Goal: Task Accomplishment & Management: Manage account settings

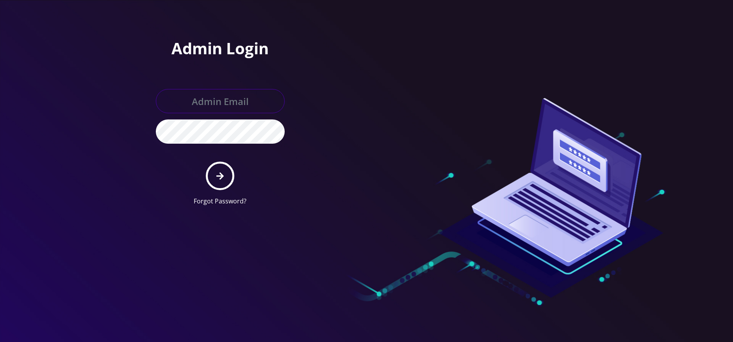
type input "allchoiceconnect@britewireless.com"
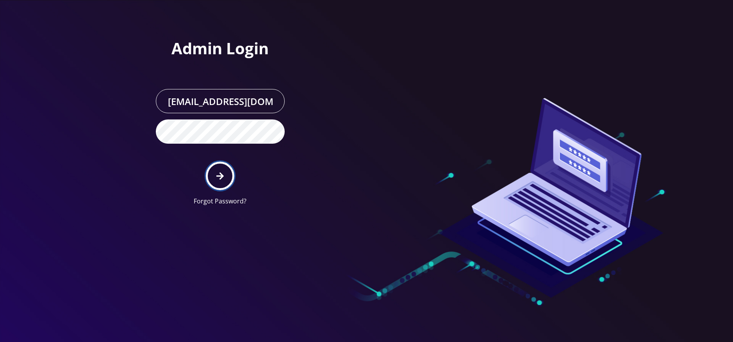
drag, startPoint x: 0, startPoint y: 0, endPoint x: 224, endPoint y: 175, distance: 284.3
click at [224, 175] on button "submit" at bounding box center [220, 176] width 29 height 29
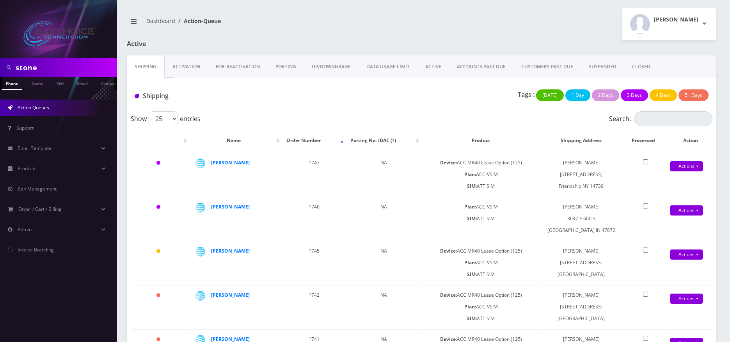
click at [29, 60] on input "stone" at bounding box center [66, 67] width 100 height 15
click at [29, 65] on input "stone" at bounding box center [66, 67] width 100 height 15
type input "weeks"
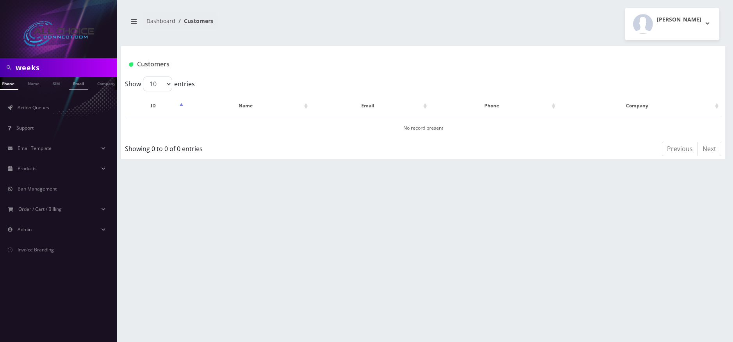
scroll to position [0, 8]
click at [28, 85] on link "Name" at bounding box center [30, 83] width 20 height 13
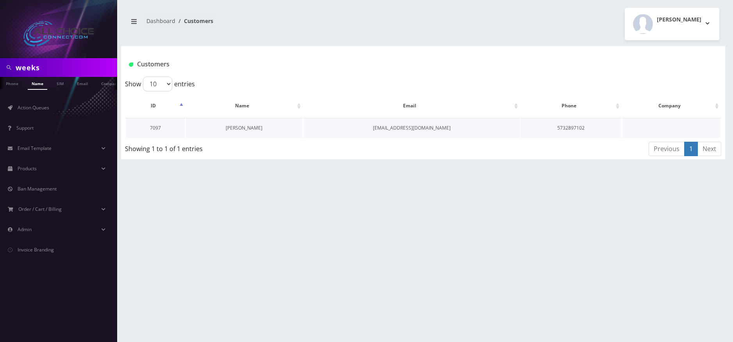
click at [245, 127] on link "Christin Weeks" at bounding box center [244, 128] width 37 height 7
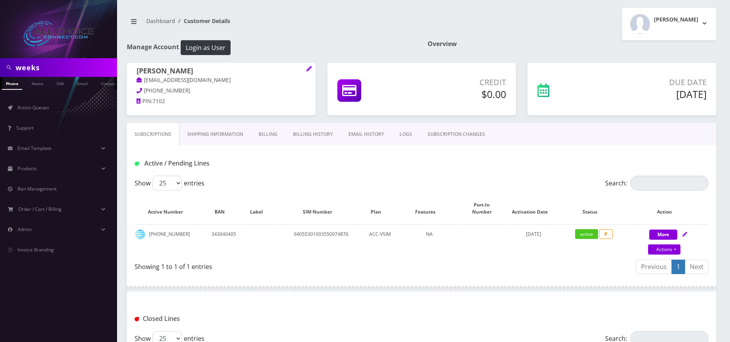
click at [273, 135] on link "Billing" at bounding box center [268, 134] width 34 height 23
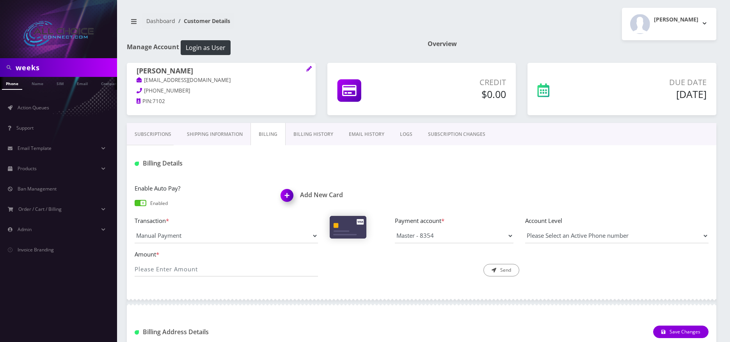
click at [143, 133] on link "Subscriptions" at bounding box center [153, 134] width 52 height 23
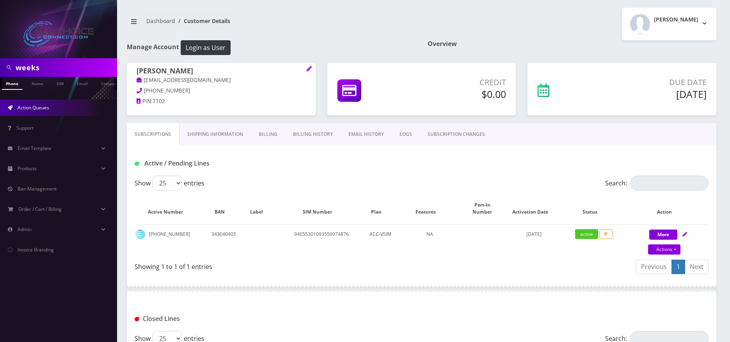
drag, startPoint x: 35, startPoint y: 111, endPoint x: 47, endPoint y: 109, distance: 11.9
click at [35, 111] on link "Action Queues" at bounding box center [58, 108] width 117 height 16
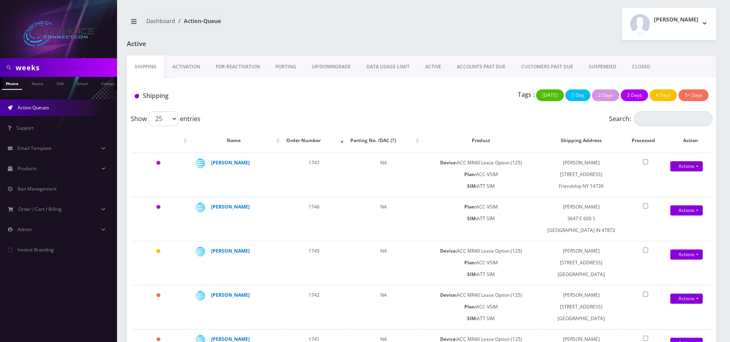
click at [430, 64] on link "ACTIVE" at bounding box center [434, 66] width 32 height 23
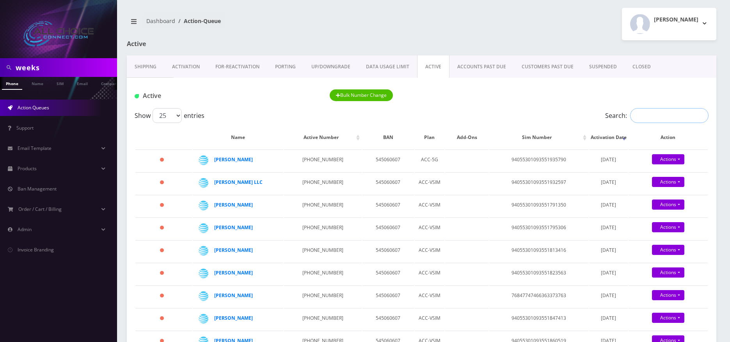
click at [655, 113] on input "Search:" at bounding box center [670, 115] width 78 height 15
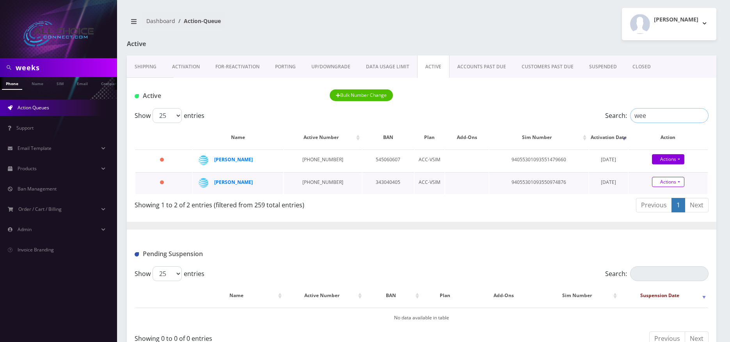
type input "wee"
click at [661, 184] on link "Actions" at bounding box center [668, 182] width 32 height 10
click at [640, 196] on link "Close" at bounding box center [675, 197] width 79 height 12
type input "08/12/2025"
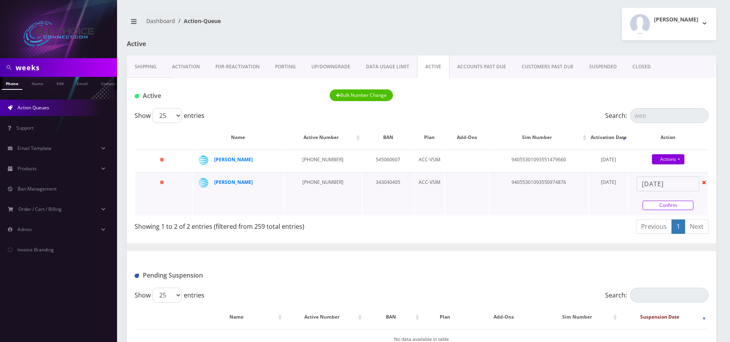
click at [677, 207] on link "Confirm" at bounding box center [668, 205] width 51 height 9
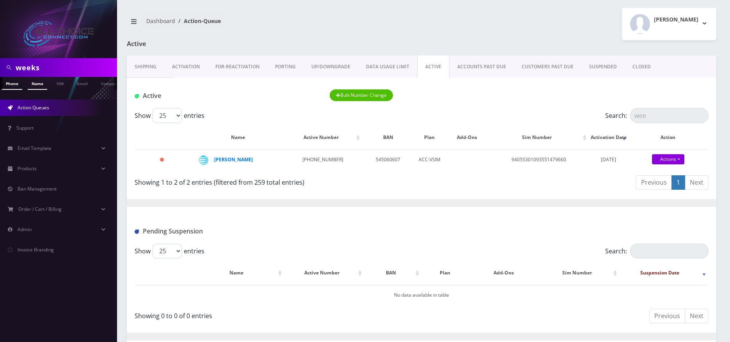
click at [38, 81] on link "Name" at bounding box center [38, 83] width 20 height 13
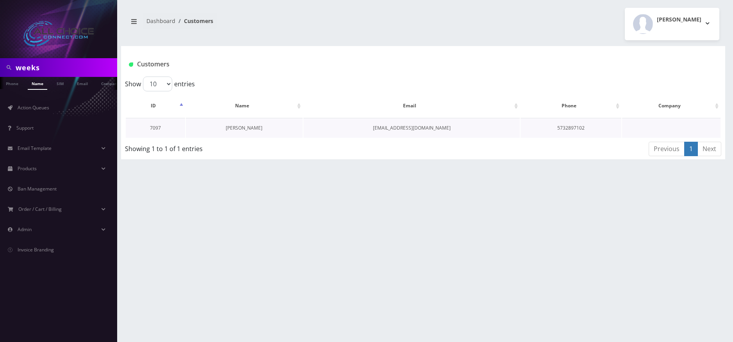
click at [246, 130] on link "[PERSON_NAME]" at bounding box center [244, 128] width 37 height 7
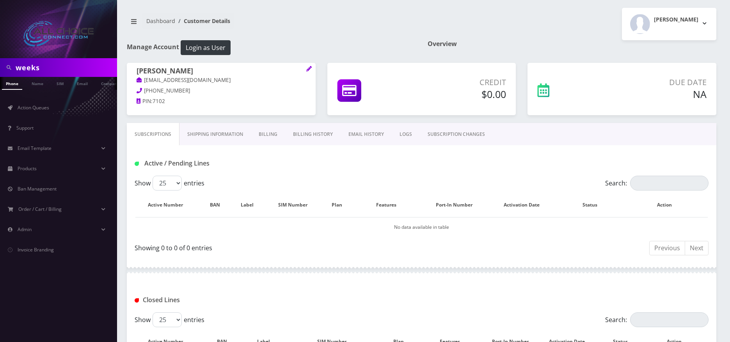
click at [305, 134] on link "Billing History" at bounding box center [312, 134] width 55 height 23
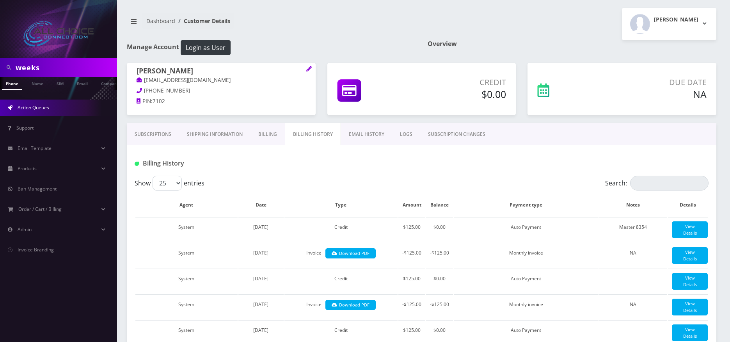
scroll to position [0, 4]
click at [21, 65] on input "weeks" at bounding box center [66, 67] width 100 height 15
type input "i"
type input "[PERSON_NAME]"
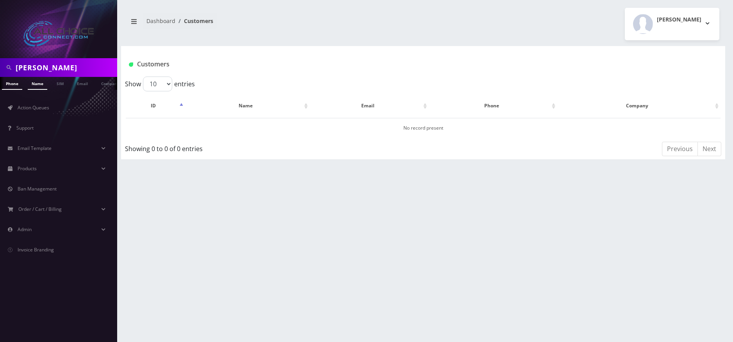
click at [32, 80] on link "Name" at bounding box center [38, 83] width 20 height 13
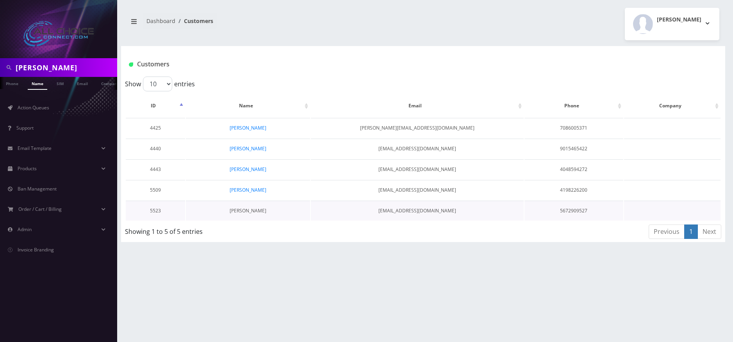
click at [258, 212] on link "[PERSON_NAME]" at bounding box center [248, 210] width 37 height 7
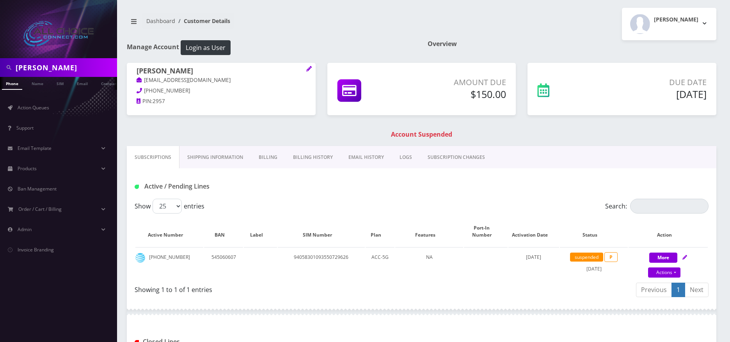
click at [300, 152] on link "Billing History" at bounding box center [312, 157] width 55 height 23
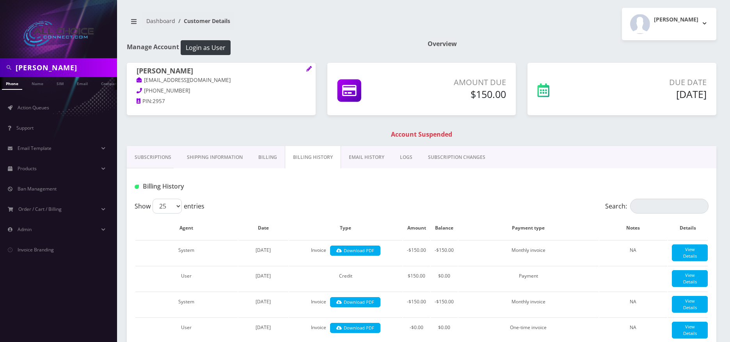
click at [264, 155] on link "Billing" at bounding box center [268, 157] width 34 height 23
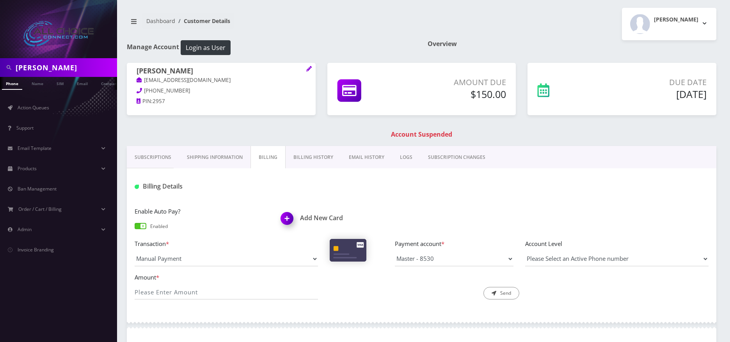
click at [308, 156] on link "Billing History" at bounding box center [313, 157] width 55 height 23
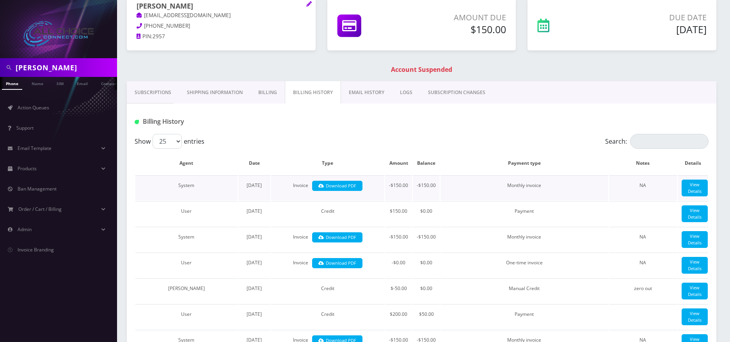
scroll to position [78, 0]
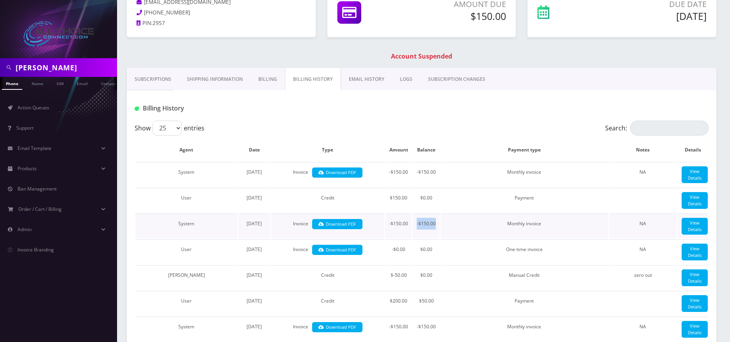
drag, startPoint x: 436, startPoint y: 236, endPoint x: 411, endPoint y: 237, distance: 24.6
click at [411, 237] on tr "System June 22, 2025 Invoice Download PDF -$150.00 -$150.00 Monthly invoice NA …" at bounding box center [421, 226] width 573 height 25
click at [425, 235] on td "-$150.00" at bounding box center [426, 226] width 27 height 25
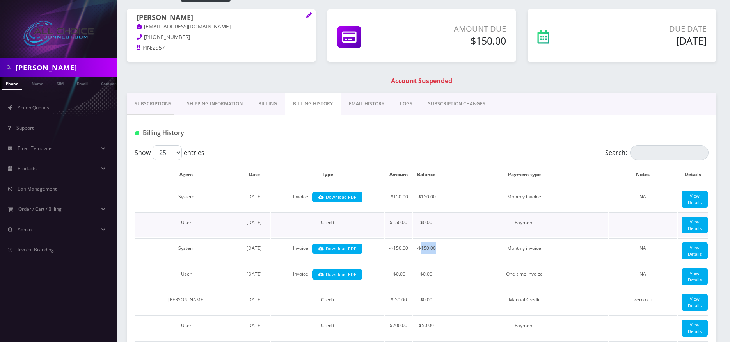
scroll to position [0, 0]
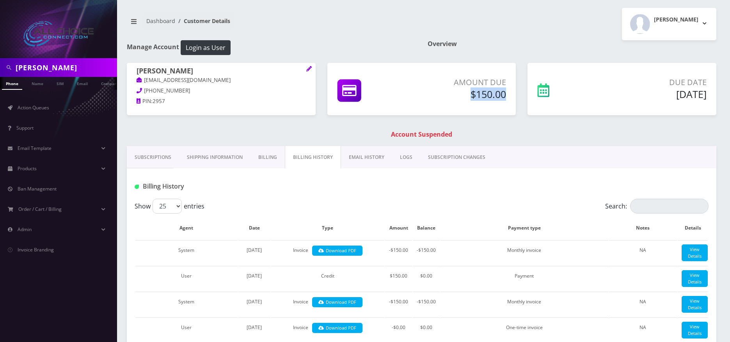
drag, startPoint x: 506, startPoint y: 94, endPoint x: 467, endPoint y: 94, distance: 38.3
click at [467, 94] on h5 "$150.00" at bounding box center [460, 94] width 94 height 12
click at [477, 94] on h5 "$150.00" at bounding box center [460, 94] width 94 height 12
click at [471, 93] on h5 "$150.00" at bounding box center [460, 94] width 94 height 12
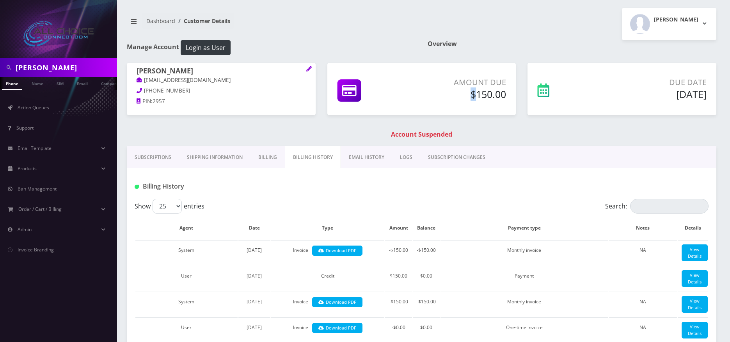
click at [471, 93] on h5 "$150.00" at bounding box center [460, 94] width 94 height 12
click at [471, 100] on h5 "$150.00" at bounding box center [460, 94] width 94 height 12
click at [489, 78] on p "Amount Due" at bounding box center [460, 83] width 94 height 12
click at [264, 154] on link "Billing" at bounding box center [268, 157] width 34 height 23
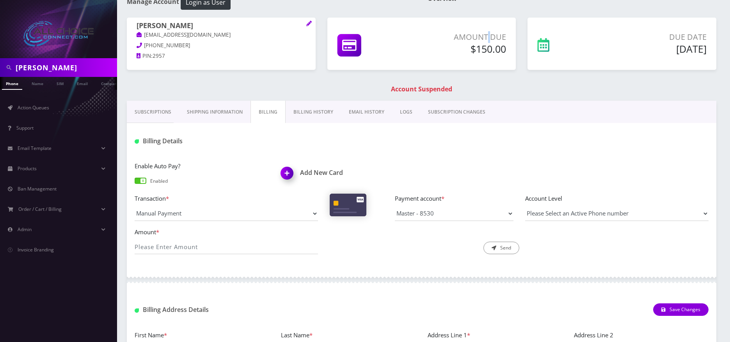
scroll to position [39, 0]
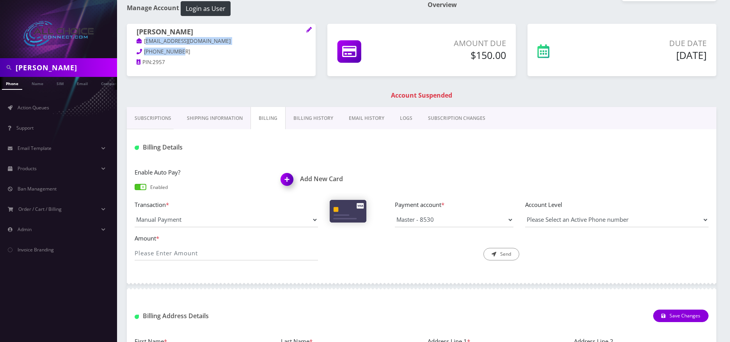
drag, startPoint x: 178, startPoint y: 52, endPoint x: 148, endPoint y: 45, distance: 30.2
click at [148, 45] on div "Jesse Villagomez naterivers55555@gmail.com 567-290-9527 PIN: 2957" at bounding box center [221, 48] width 189 height 49
click at [188, 55] on p "567-290-9527" at bounding box center [221, 52] width 169 height 9
drag, startPoint x: 180, startPoint y: 49, endPoint x: 145, endPoint y: 48, distance: 35.1
click at [145, 48] on p "567-290-9527" at bounding box center [221, 52] width 169 height 9
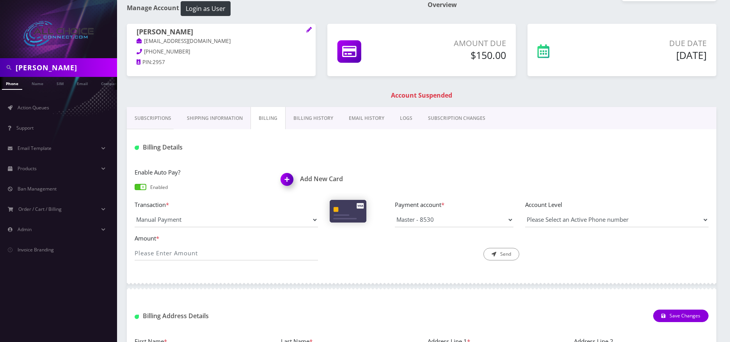
click at [192, 59] on p "PIN: 2957" at bounding box center [221, 62] width 169 height 9
click at [308, 112] on link "Billing History" at bounding box center [313, 118] width 55 height 23
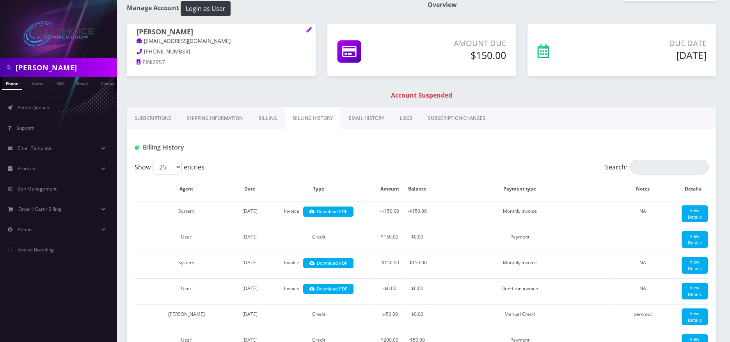
click at [265, 114] on link "Billing" at bounding box center [268, 118] width 34 height 23
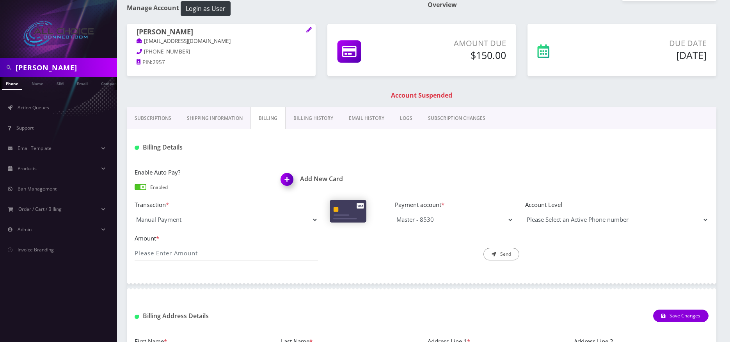
click at [359, 117] on link "EMAIL HISTORY" at bounding box center [366, 118] width 51 height 23
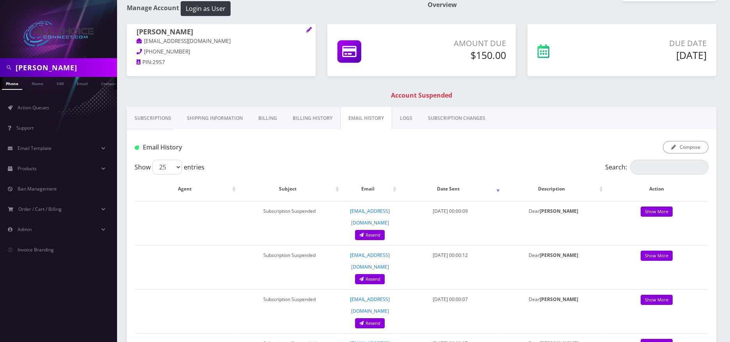
click at [405, 114] on link "LOGS" at bounding box center [406, 118] width 28 height 23
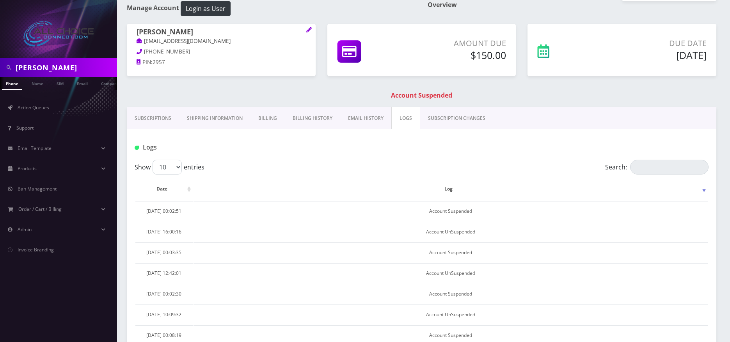
click at [259, 121] on link "Billing" at bounding box center [268, 118] width 34 height 23
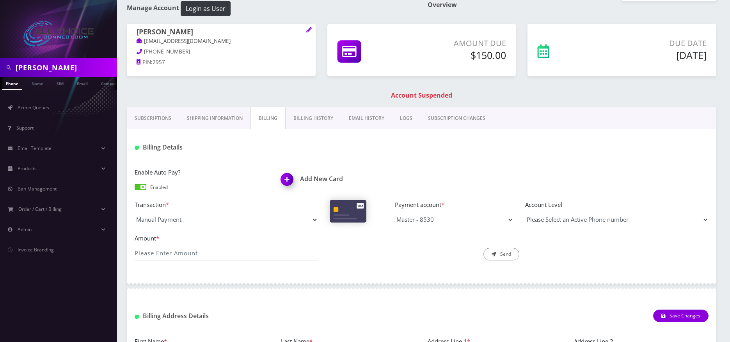
click at [210, 118] on link "Shipping Information" at bounding box center [214, 118] width 71 height 23
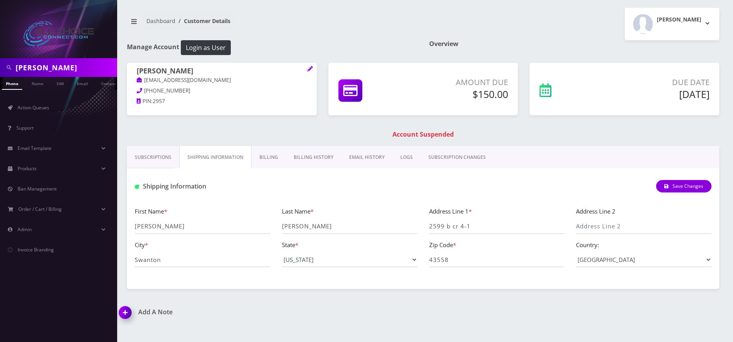
click at [148, 155] on link "Subscriptions" at bounding box center [153, 157] width 52 height 23
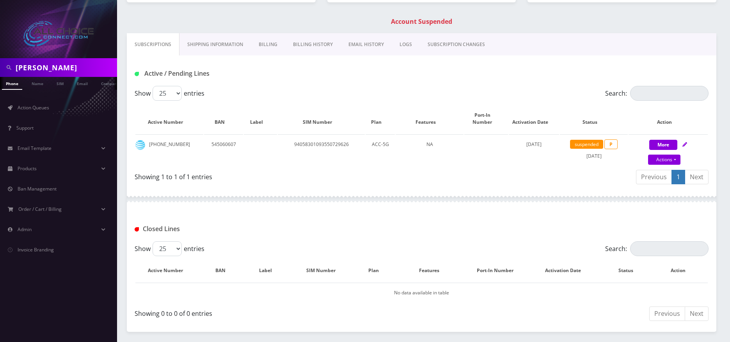
scroll to position [117, 0]
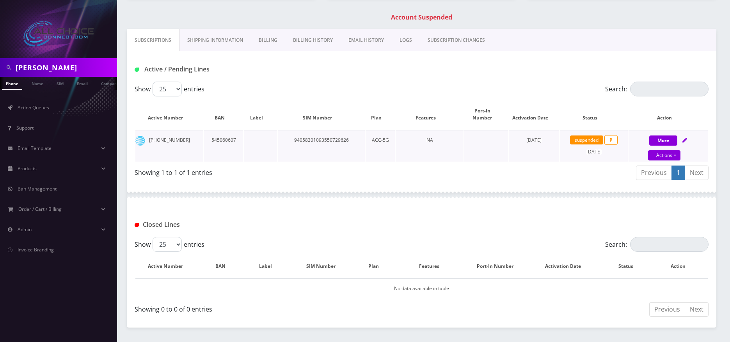
click at [158, 139] on td "419-205-2957" at bounding box center [169, 146] width 68 height 32
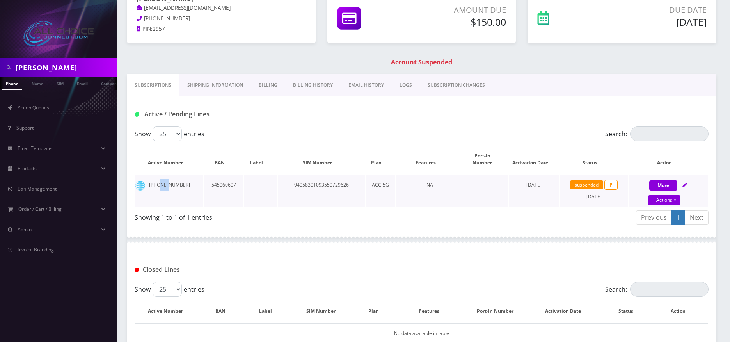
scroll to position [78, 0]
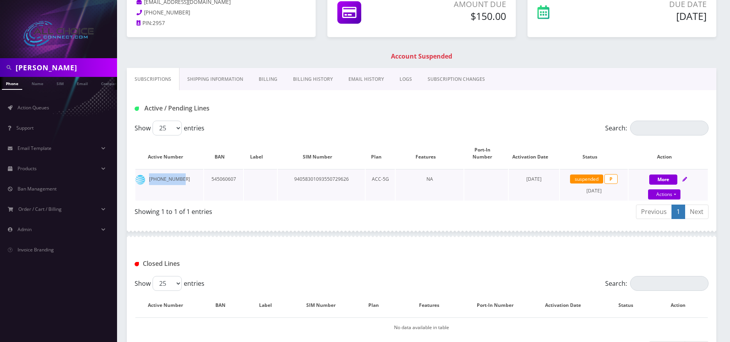
drag, startPoint x: 180, startPoint y: 176, endPoint x: 150, endPoint y: 175, distance: 30.1
click at [150, 175] on td "419-205-2957" at bounding box center [169, 185] width 68 height 32
click at [235, 178] on td "545060607" at bounding box center [223, 185] width 39 height 32
click at [230, 178] on td "545060607" at bounding box center [223, 185] width 39 height 32
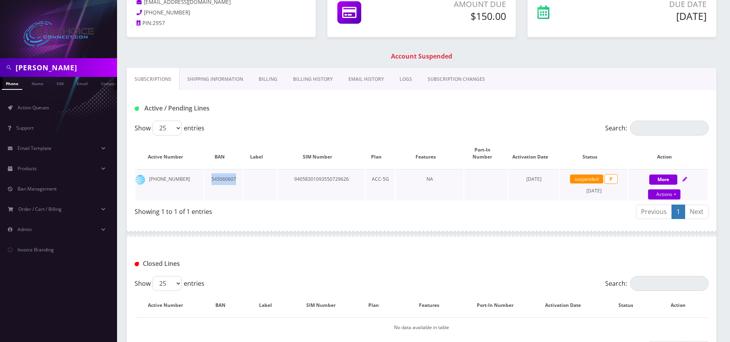
click at [230, 178] on td "545060607" at bounding box center [223, 185] width 39 height 32
click at [173, 178] on td "419-205-2957" at bounding box center [169, 185] width 68 height 32
click at [308, 189] on td "94058301093550729626" at bounding box center [321, 185] width 87 height 32
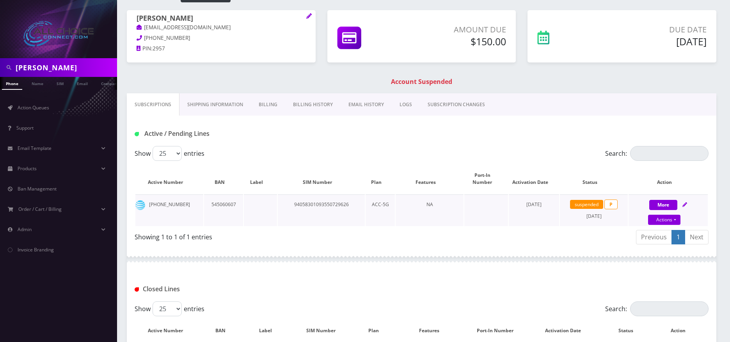
scroll to position [39, 0]
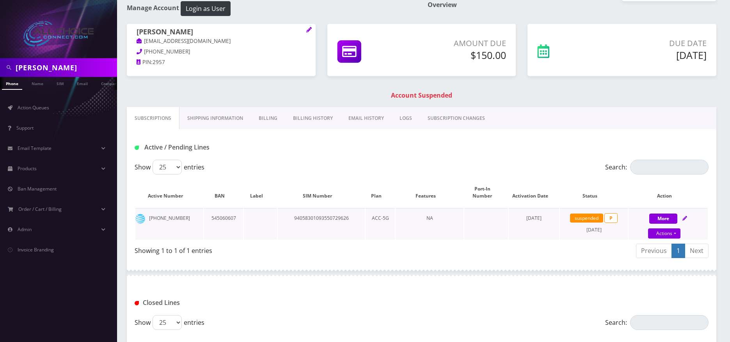
click at [581, 217] on span "suspended" at bounding box center [586, 218] width 33 height 9
click at [583, 214] on span "suspended" at bounding box center [586, 218] width 33 height 9
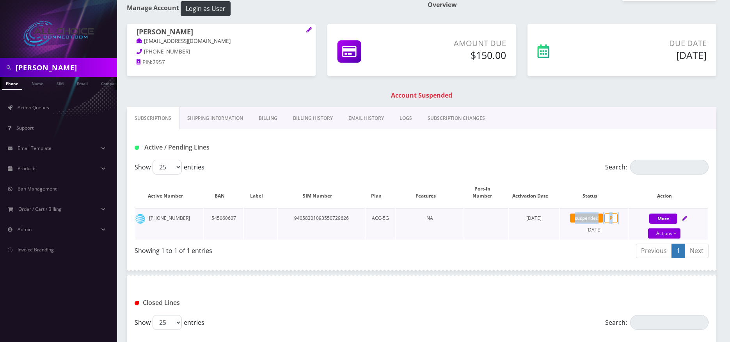
click at [583, 214] on span "suspended" at bounding box center [586, 218] width 33 height 9
click at [584, 214] on span "suspended" at bounding box center [586, 218] width 33 height 9
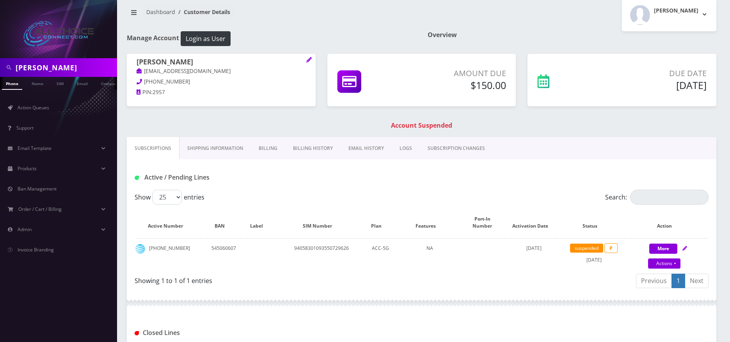
scroll to position [0, 0]
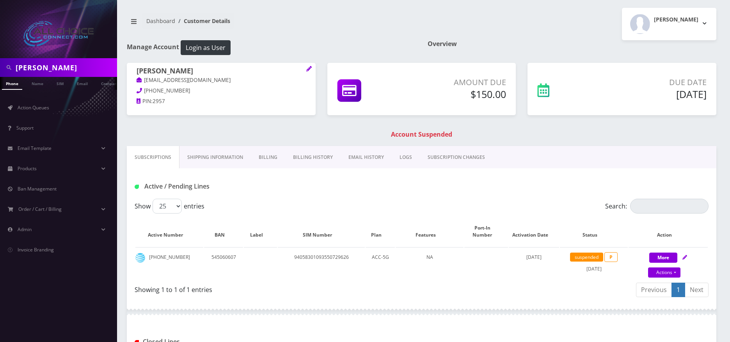
drag, startPoint x: 707, startPoint y: 94, endPoint x: 641, endPoint y: 84, distance: 66.3
click at [641, 84] on div "Due Date Aug 27, 2025" at bounding box center [652, 90] width 121 height 27
drag, startPoint x: 506, startPoint y: 94, endPoint x: 449, endPoint y: 77, distance: 59.0
click at [449, 77] on div "Amount Due $150.00" at bounding box center [460, 88] width 94 height 23
drag, startPoint x: 171, startPoint y: 98, endPoint x: 128, endPoint y: 73, distance: 49.7
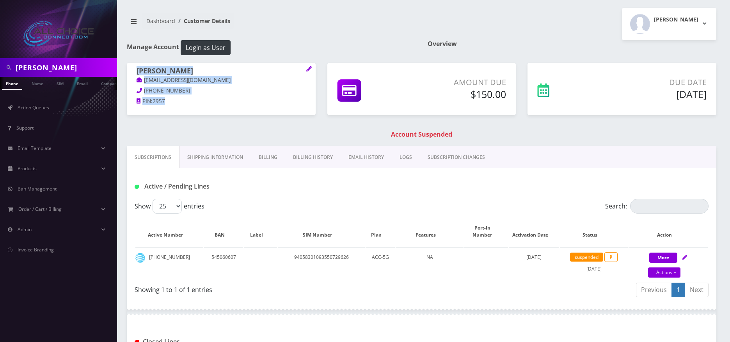
click at [128, 73] on div "Jesse Villagomez naterivers55555@gmail.com 567-290-9527 PIN: 2957" at bounding box center [221, 87] width 189 height 49
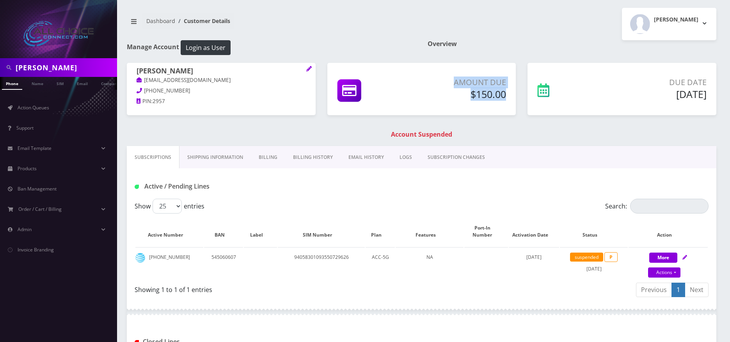
drag, startPoint x: 508, startPoint y: 92, endPoint x: 440, endPoint y: 75, distance: 70.4
click at [453, 75] on div "Amount Due $150.00" at bounding box center [422, 89] width 189 height 52
click at [30, 63] on input "jesse" at bounding box center [66, 67] width 100 height 15
paste input "Ogl"
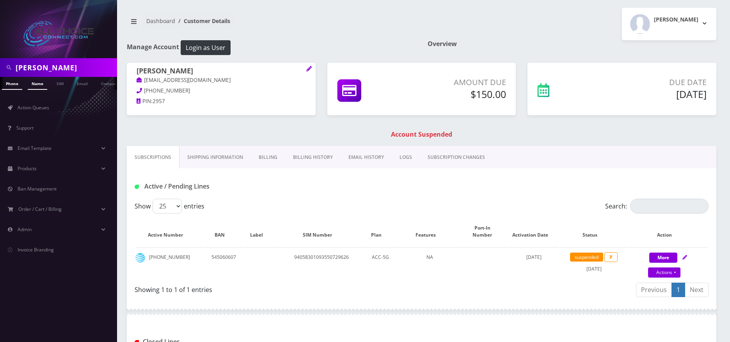
type input "Ogle"
click at [34, 84] on link "Name" at bounding box center [38, 83] width 20 height 13
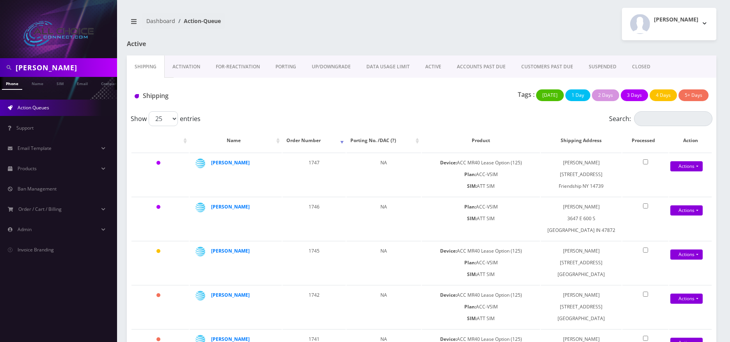
scroll to position [0, 4]
click at [34, 65] on input "jesse" at bounding box center [66, 67] width 100 height 15
paste input "[PERSON_NAME]"
type input "[PERSON_NAME]"
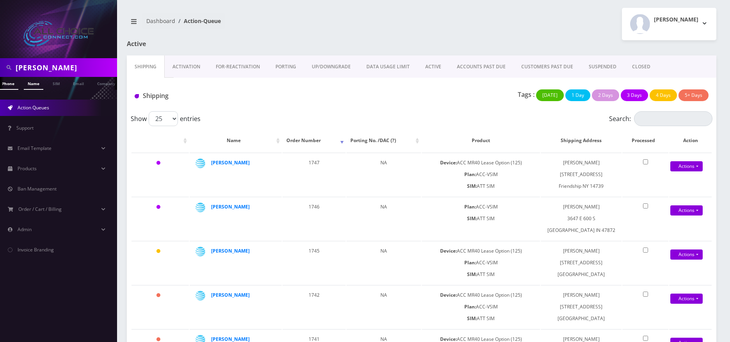
click at [37, 81] on link "Name" at bounding box center [34, 83] width 20 height 13
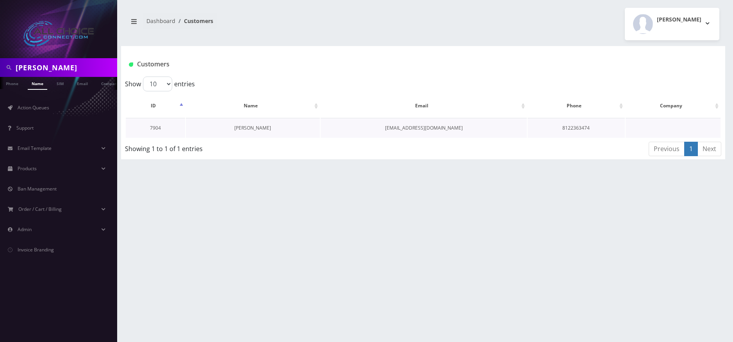
click at [258, 127] on link "[PERSON_NAME]" at bounding box center [252, 128] width 37 height 7
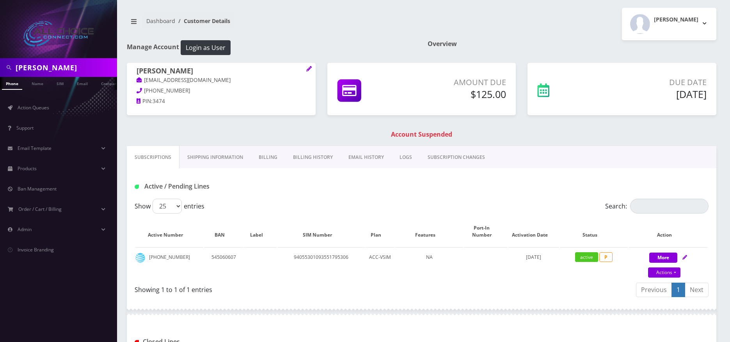
click at [315, 159] on link "Billing History" at bounding box center [312, 157] width 55 height 23
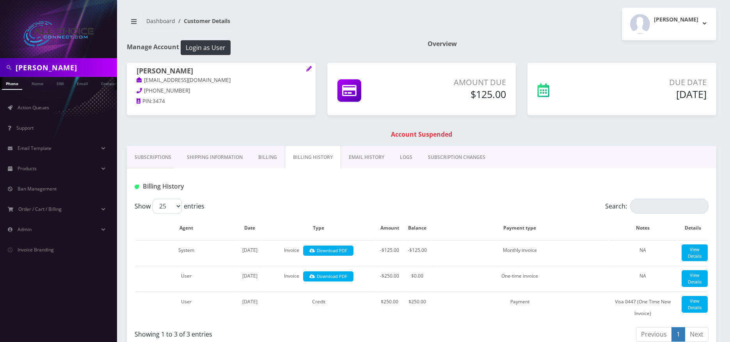
click at [272, 156] on link "Billing" at bounding box center [268, 157] width 34 height 23
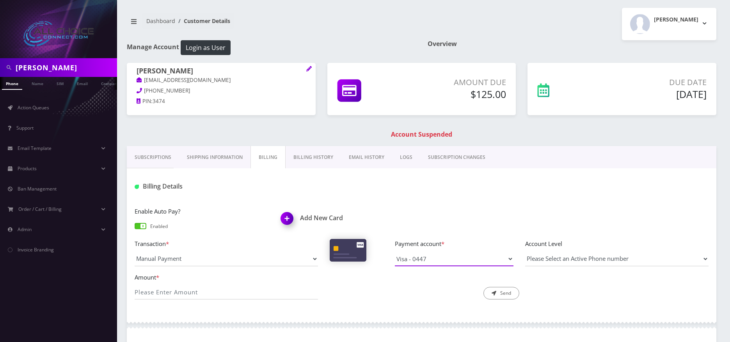
click at [454, 259] on select "Visa - 0447" at bounding box center [454, 258] width 119 height 15
click at [307, 162] on link "Billing History" at bounding box center [313, 157] width 55 height 23
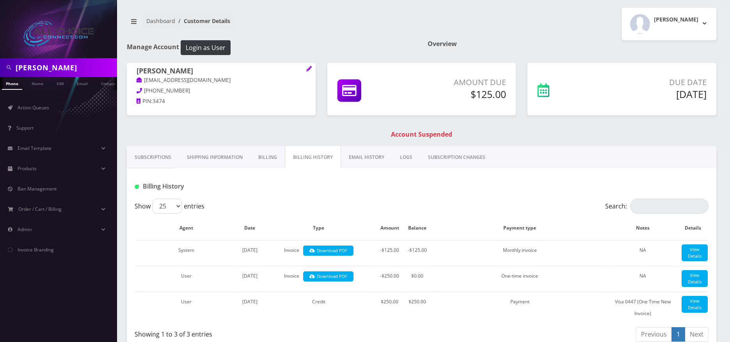
click at [268, 155] on link "Billing" at bounding box center [268, 157] width 34 height 23
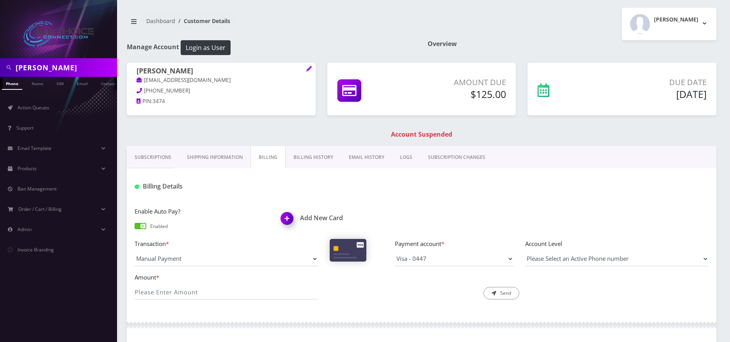
click at [314, 160] on link "Billing History" at bounding box center [313, 157] width 55 height 23
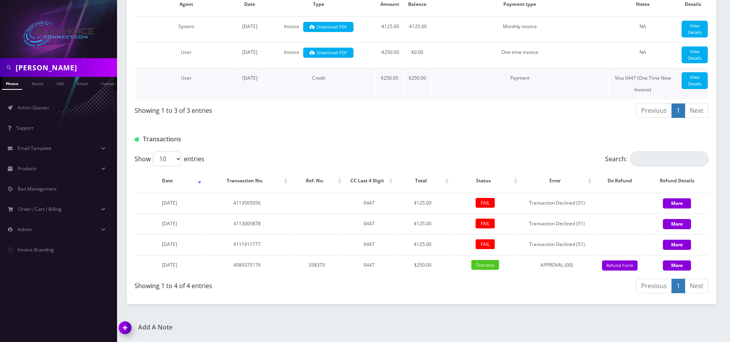
scroll to position [234, 0]
drag, startPoint x: 263, startPoint y: 283, endPoint x: 237, endPoint y: 274, distance: 26.9
click at [228, 254] on td "4111911777" at bounding box center [247, 244] width 86 height 20
click at [248, 233] on td "4113005878" at bounding box center [247, 224] width 86 height 20
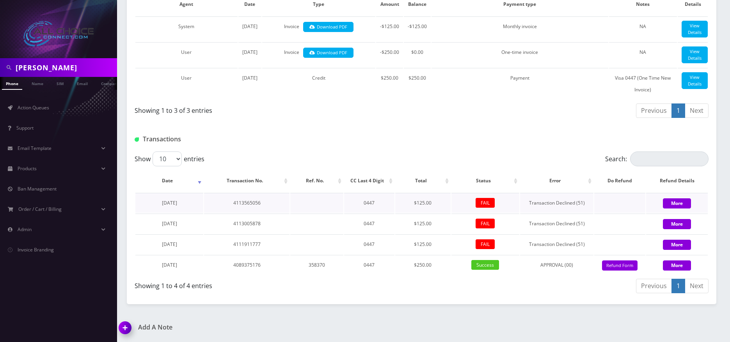
click at [248, 213] on td "4113565056" at bounding box center [247, 203] width 86 height 20
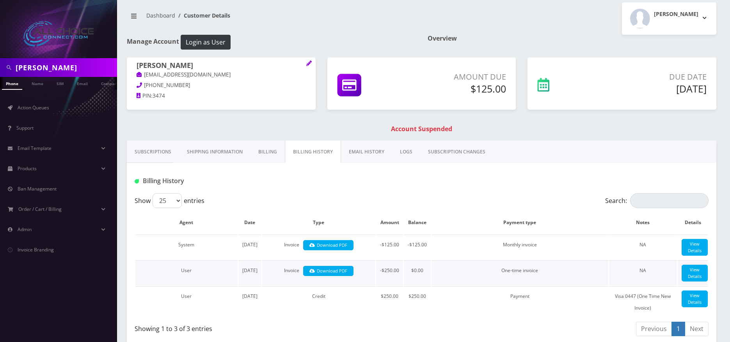
scroll to position [0, 0]
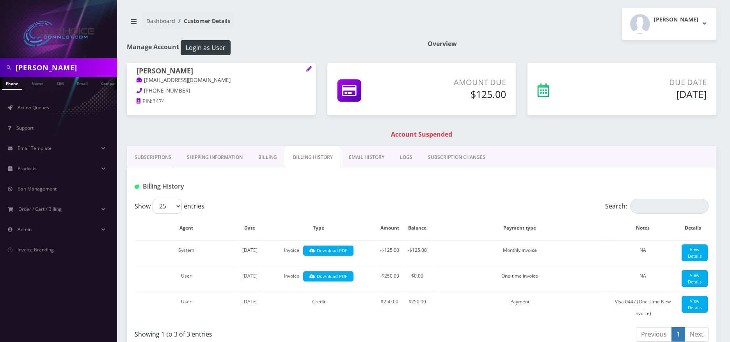
click at [274, 151] on link "Billing" at bounding box center [268, 157] width 34 height 23
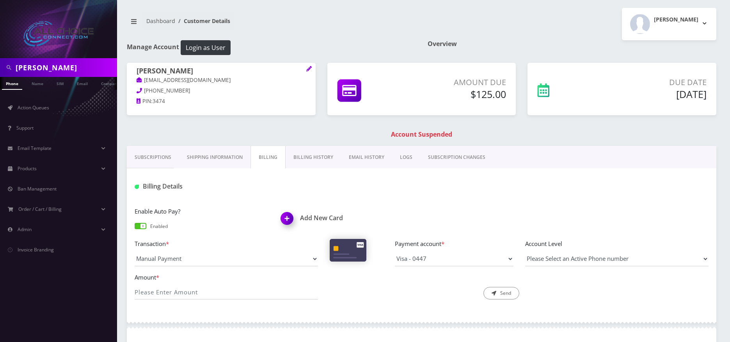
click at [487, 80] on p "Amount Due" at bounding box center [460, 83] width 94 height 12
click at [472, 93] on h5 "$125.00" at bounding box center [460, 94] width 94 height 12
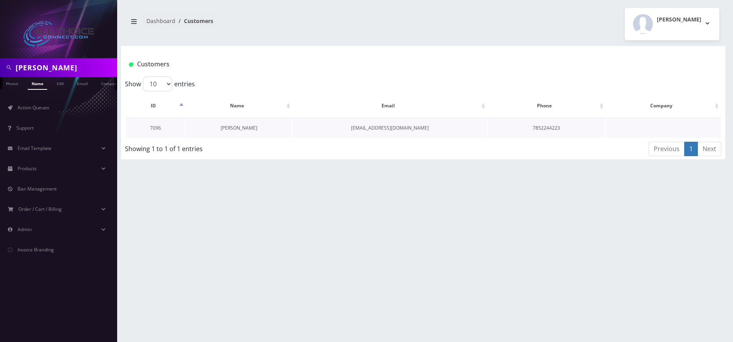
click at [240, 125] on link "[PERSON_NAME]" at bounding box center [239, 128] width 37 height 7
